Goal: Task Accomplishment & Management: Manage account settings

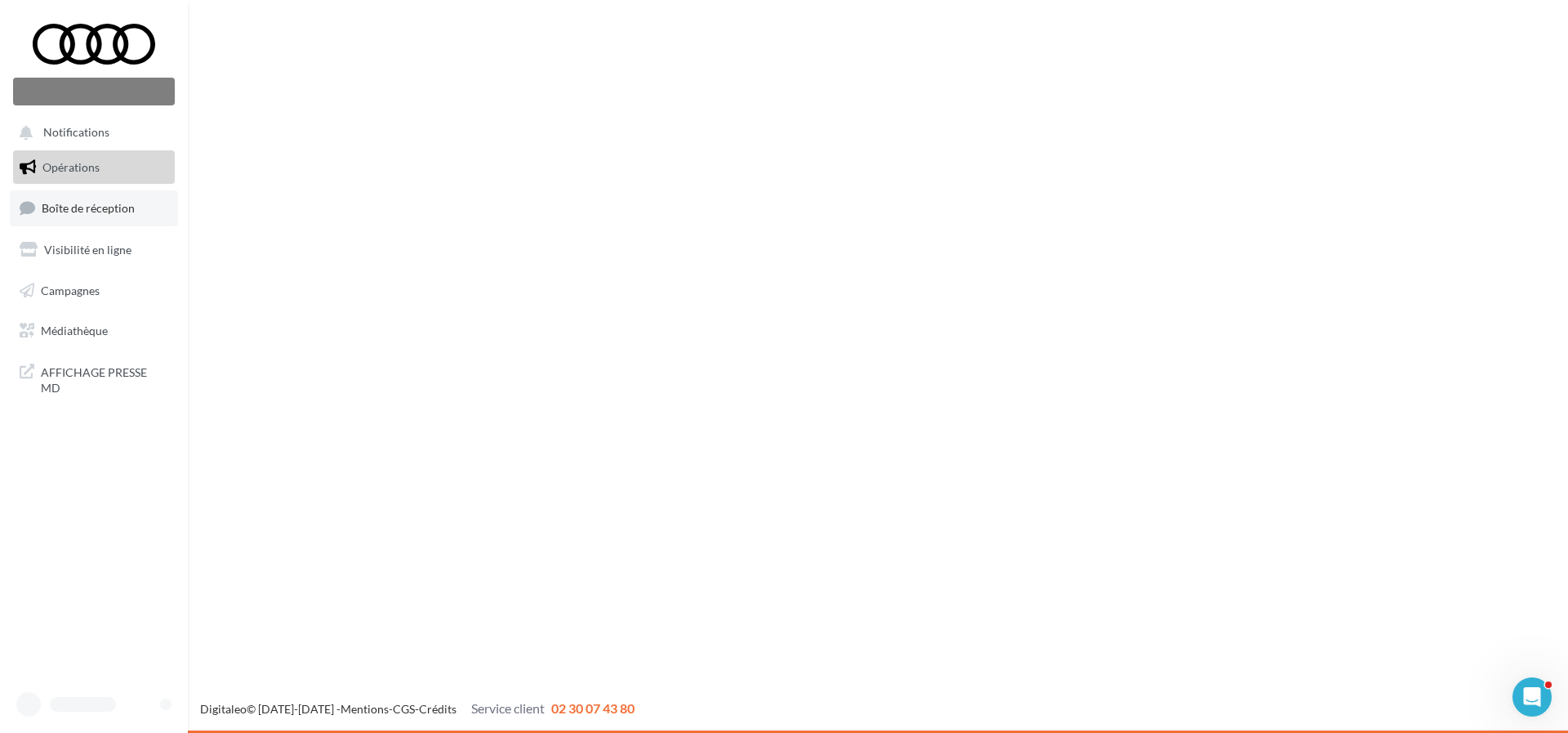
click at [135, 214] on link "Boîte de réception" at bounding box center [93, 208] width 168 height 35
click at [122, 222] on link "Boîte de réception" at bounding box center [93, 208] width 168 height 35
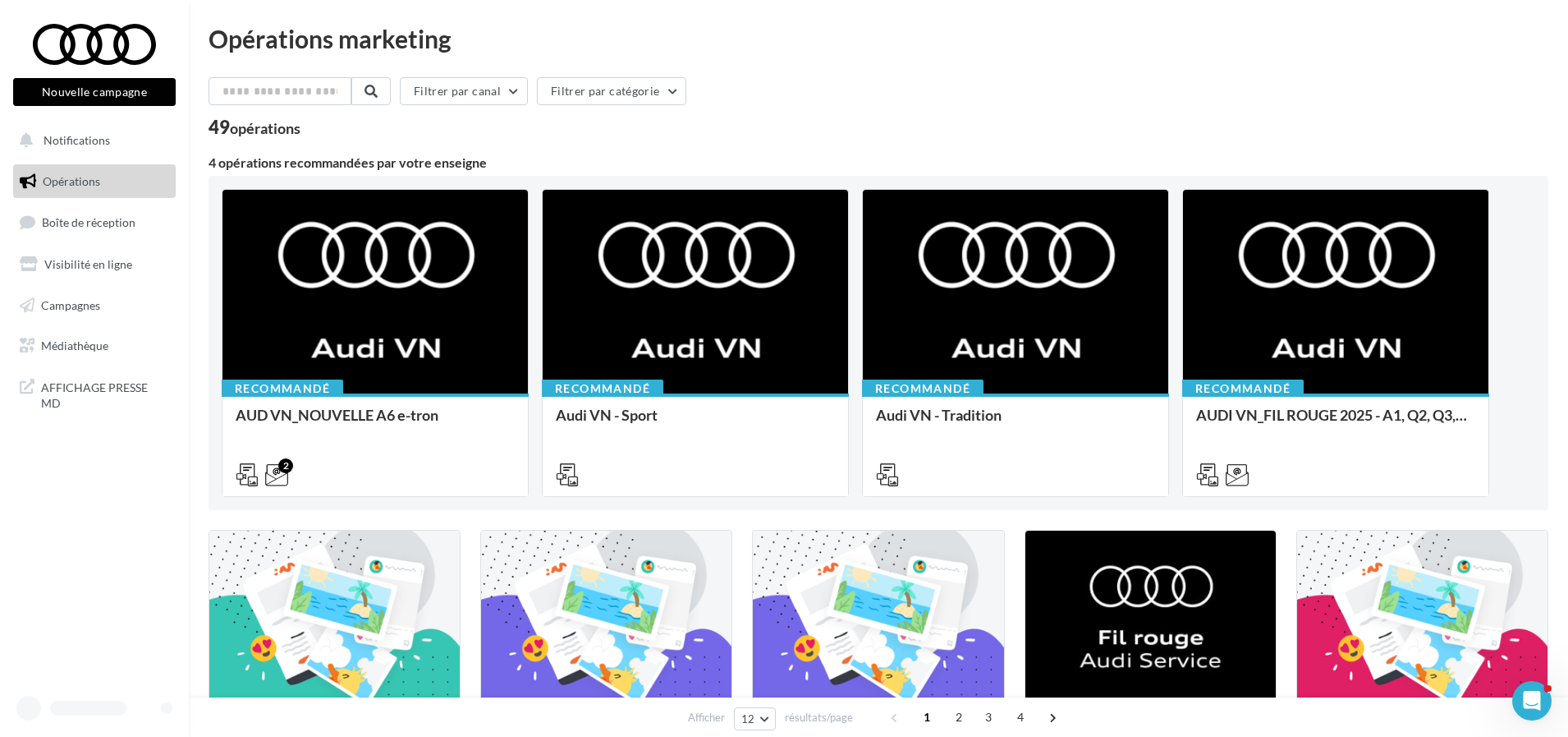
scroll to position [329, 0]
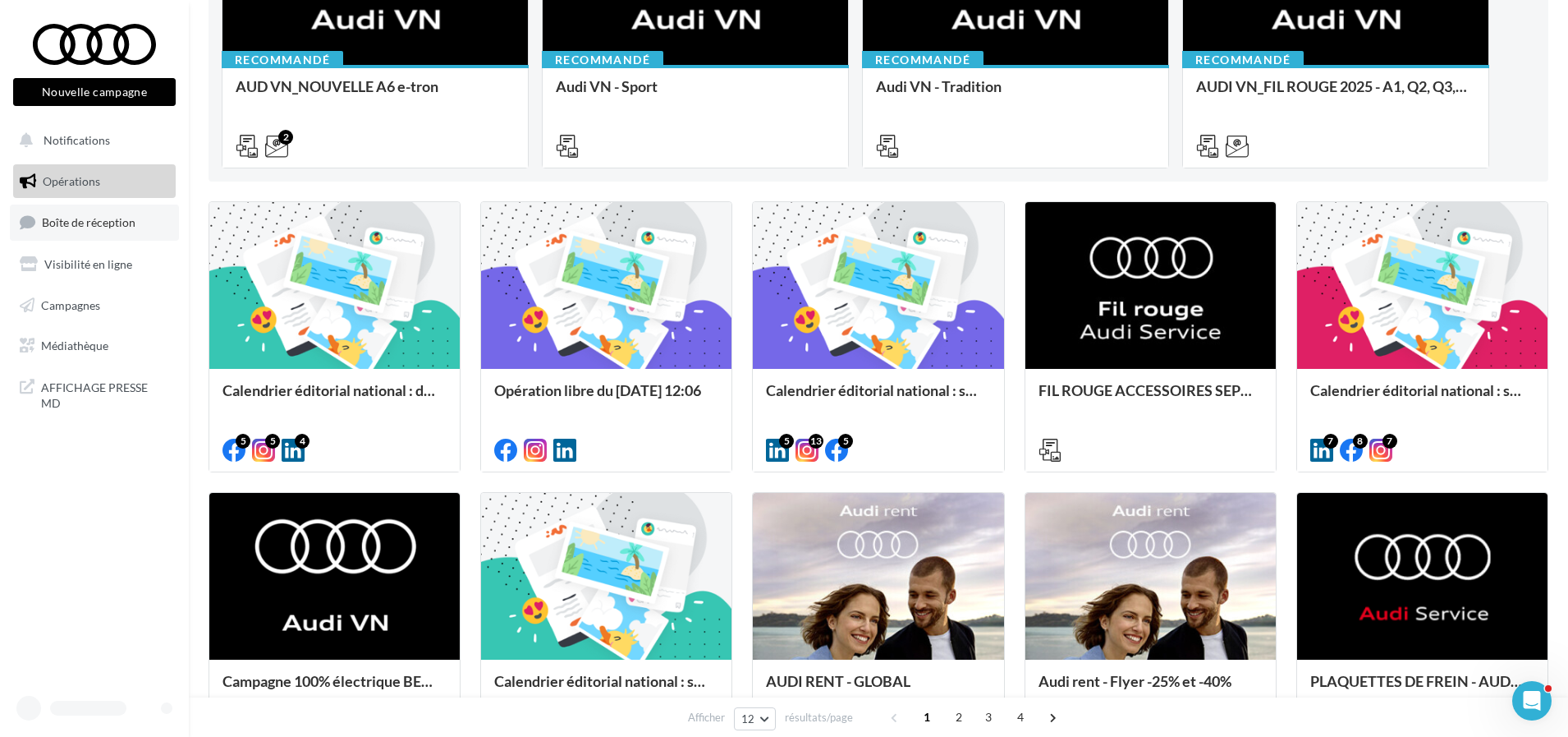
click at [111, 232] on link "Boîte de réception" at bounding box center [94, 221] width 169 height 35
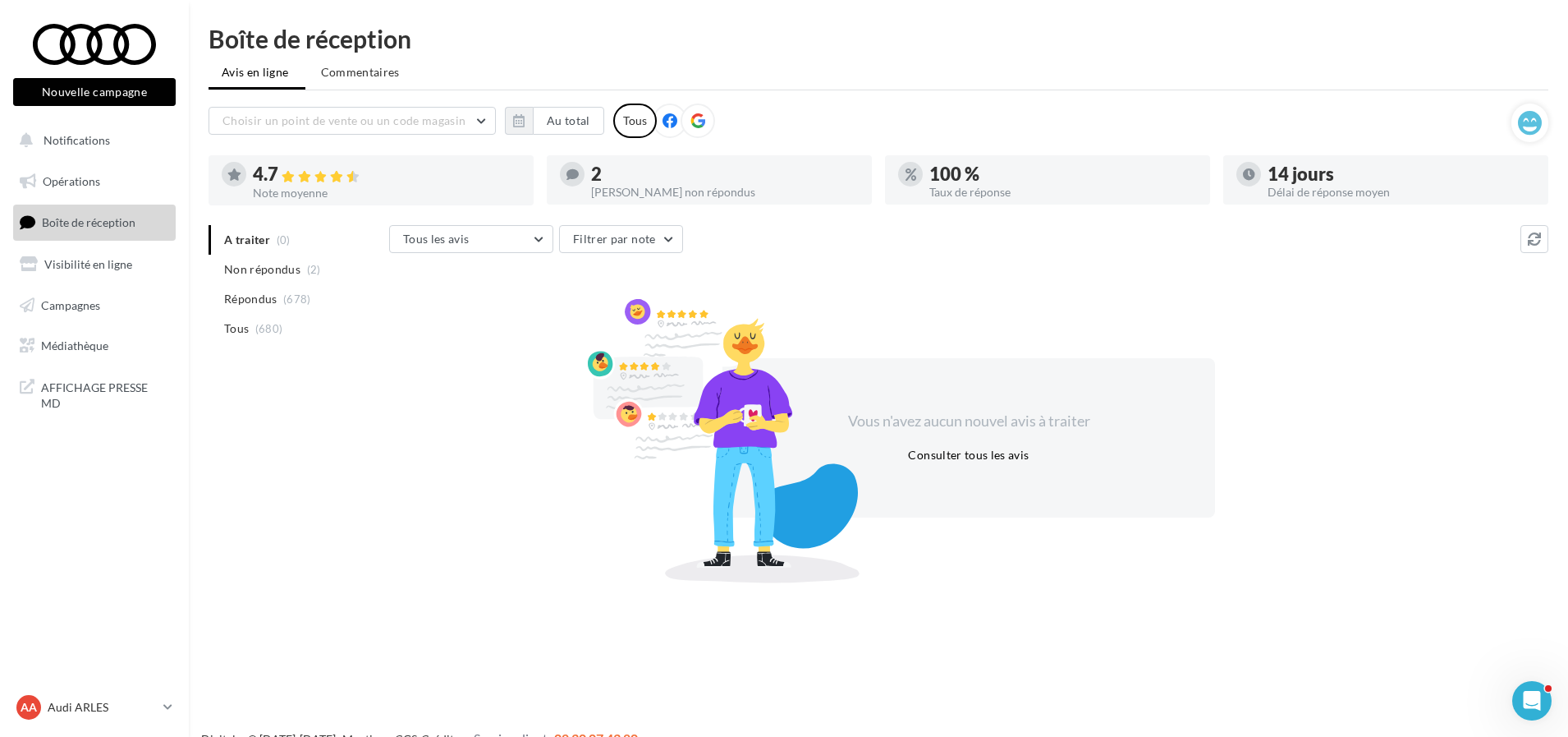
click at [254, 517] on div "A traiter (0) Non répondus (2) Répondus (678) Tous (680) Tous les avis Tous les…" at bounding box center [879, 401] width 1340 height 352
